Goal: Transaction & Acquisition: Purchase product/service

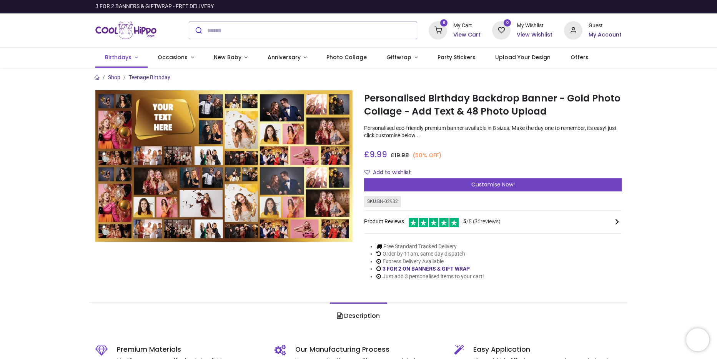
click at [134, 60] on link "Birthdays" at bounding box center [121, 58] width 53 height 20
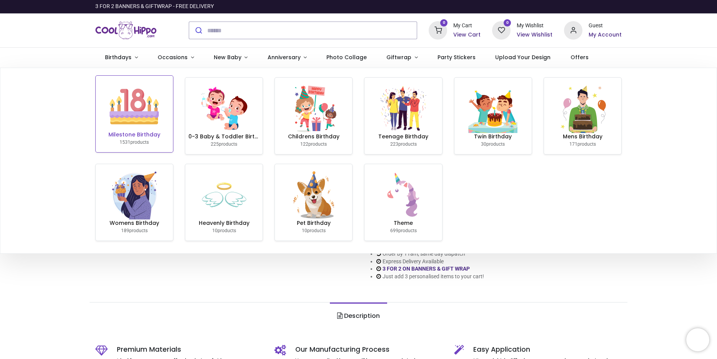
click at [131, 129] on img at bounding box center [134, 106] width 49 height 49
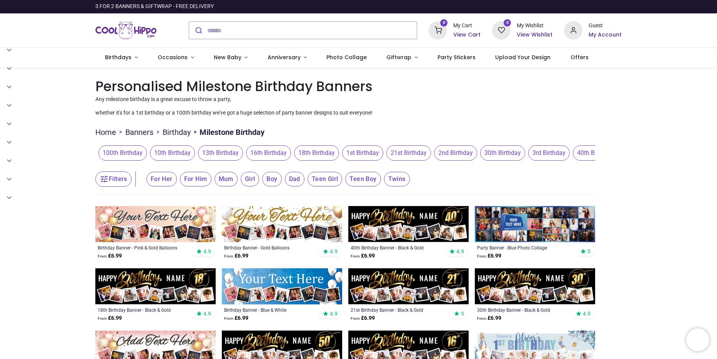
click at [400, 154] on span "21st Birthday" at bounding box center [408, 152] width 45 height 15
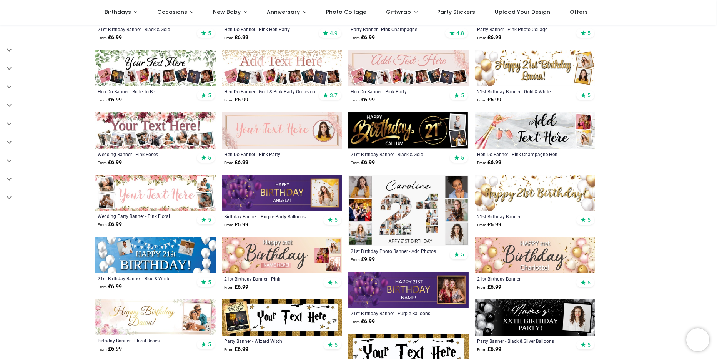
scroll to position [269, 0]
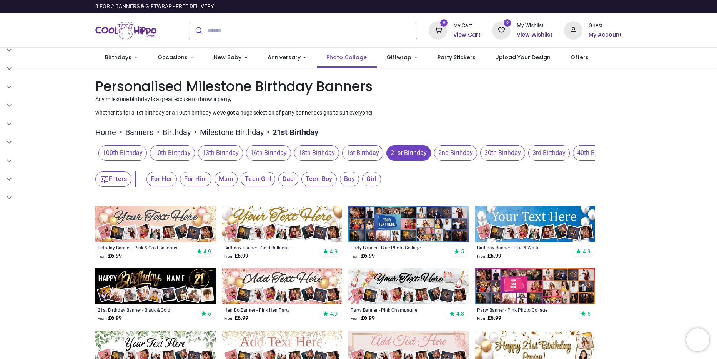
click at [358, 58] on span "Photo Collage" at bounding box center [346, 57] width 40 height 8
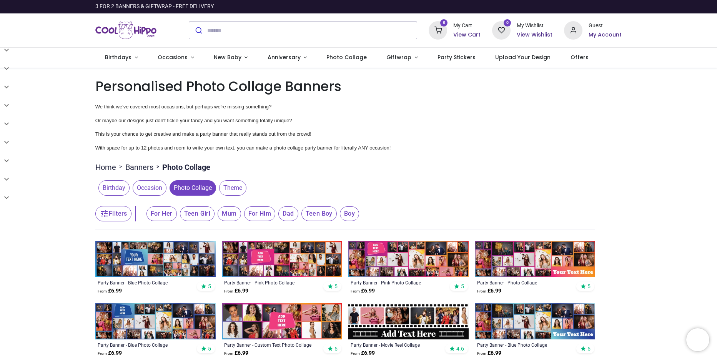
click at [105, 190] on span "Birthday" at bounding box center [113, 187] width 31 height 15
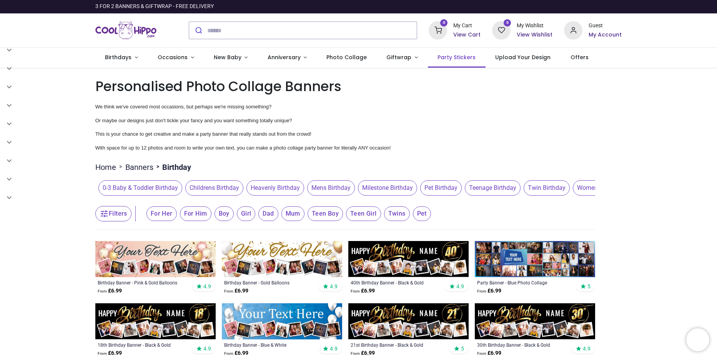
click at [443, 56] on span "Party Stickers" at bounding box center [456, 57] width 38 height 8
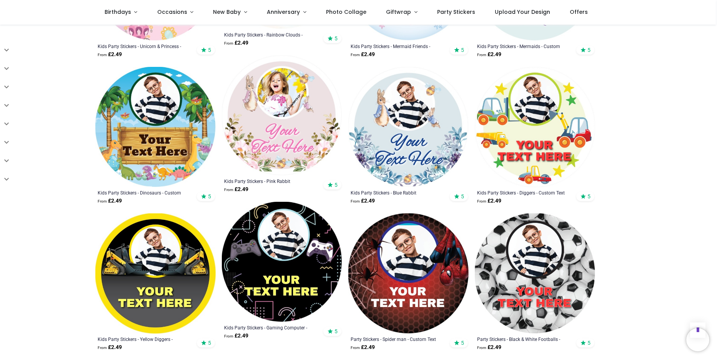
scroll to position [1191, 0]
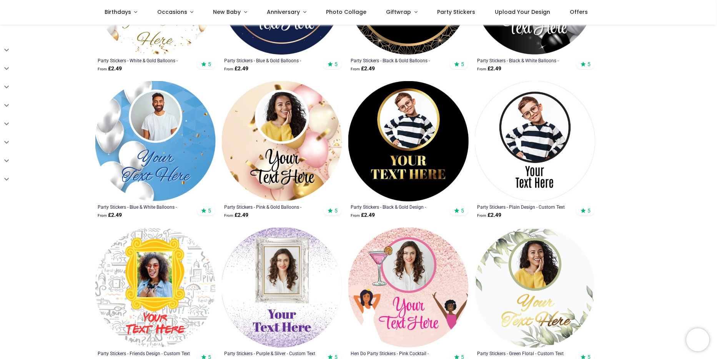
scroll to position [231, 0]
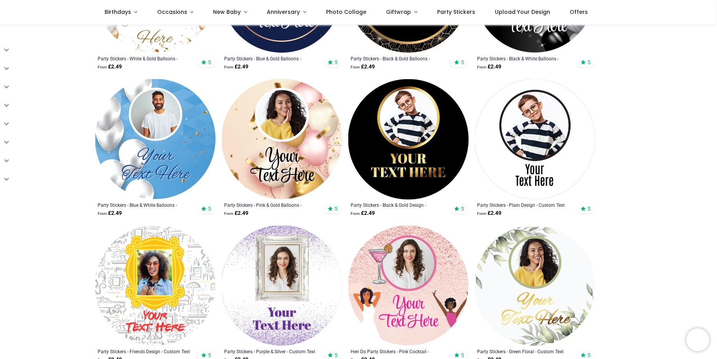
click at [287, 161] on img at bounding box center [282, 139] width 120 height 120
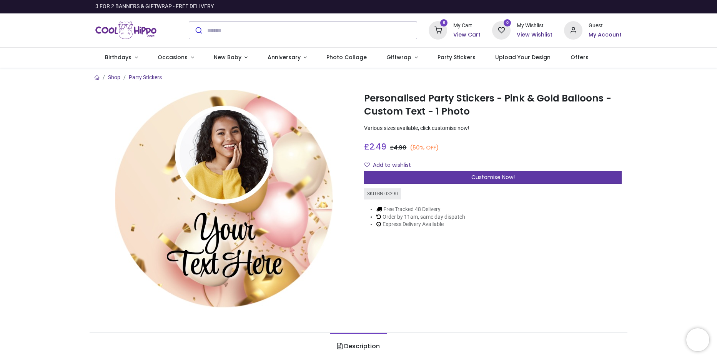
click at [504, 177] on span "Customise Now!" at bounding box center [492, 177] width 43 height 8
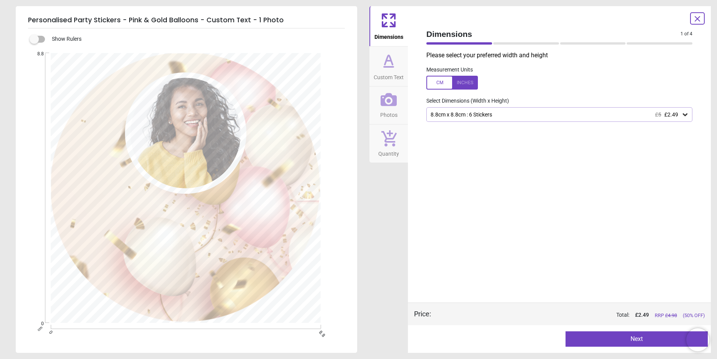
click at [685, 115] on icon at bounding box center [685, 115] width 8 height 8
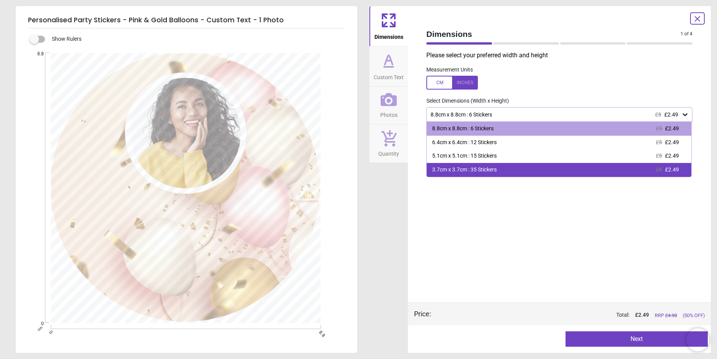
click at [668, 175] on div "3.7cm x 3.7cm : 35 Stickers £5 £2.49" at bounding box center [559, 170] width 264 height 14
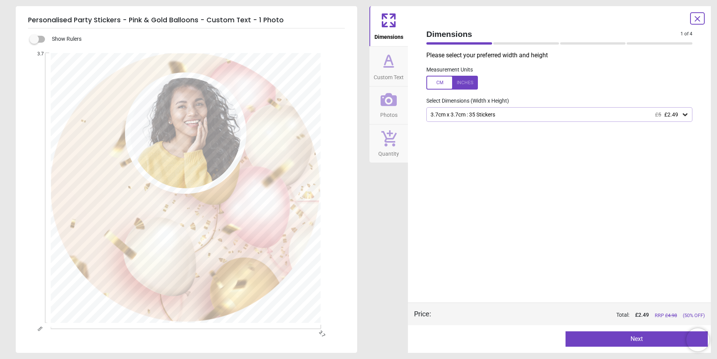
click at [434, 82] on div at bounding box center [451, 83] width 51 height 14
click at [473, 84] on div at bounding box center [451, 83] width 51 height 14
click at [431, 81] on div at bounding box center [451, 83] width 51 height 14
click at [463, 79] on div at bounding box center [451, 83] width 51 height 14
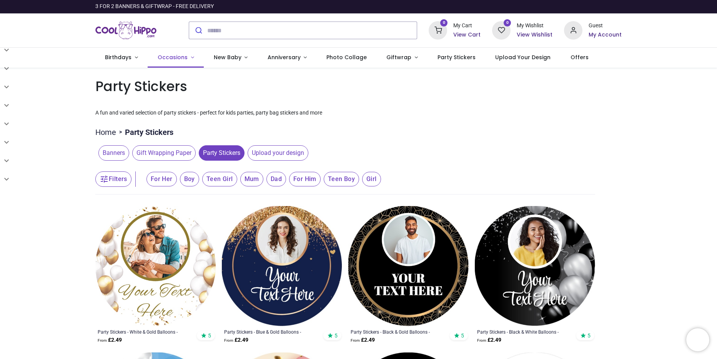
click at [190, 58] on link "Occasions" at bounding box center [176, 58] width 56 height 20
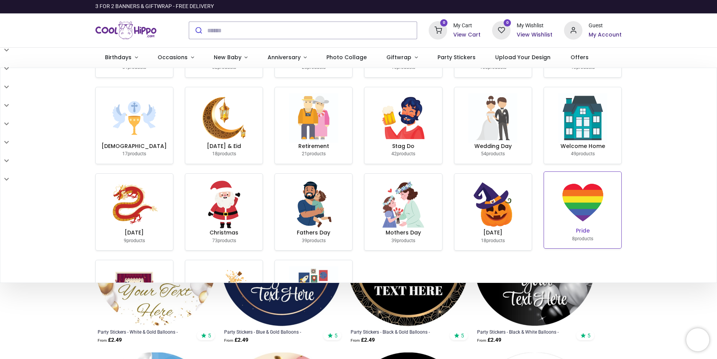
scroll to position [144, 0]
